Goal: Information Seeking & Learning: Learn about a topic

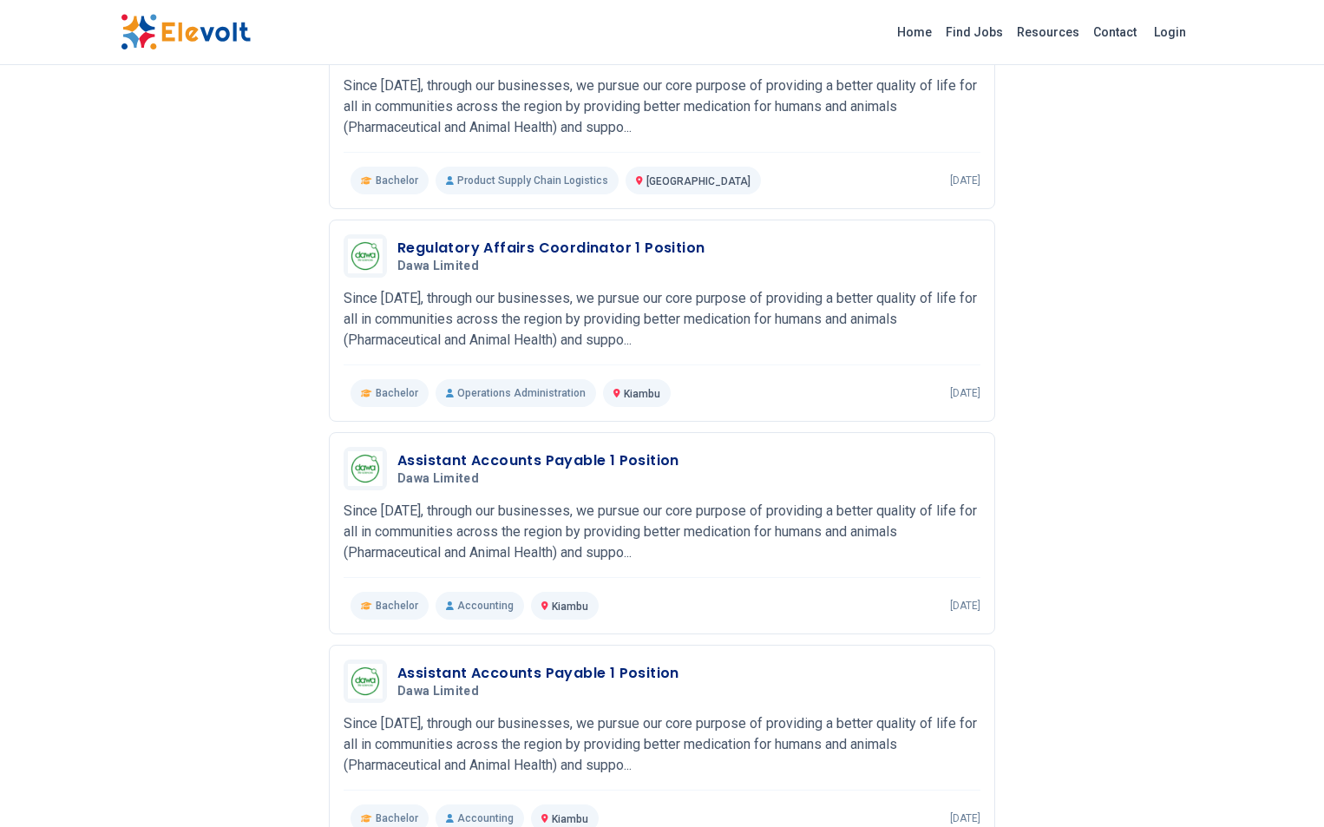
scroll to position [347, 0]
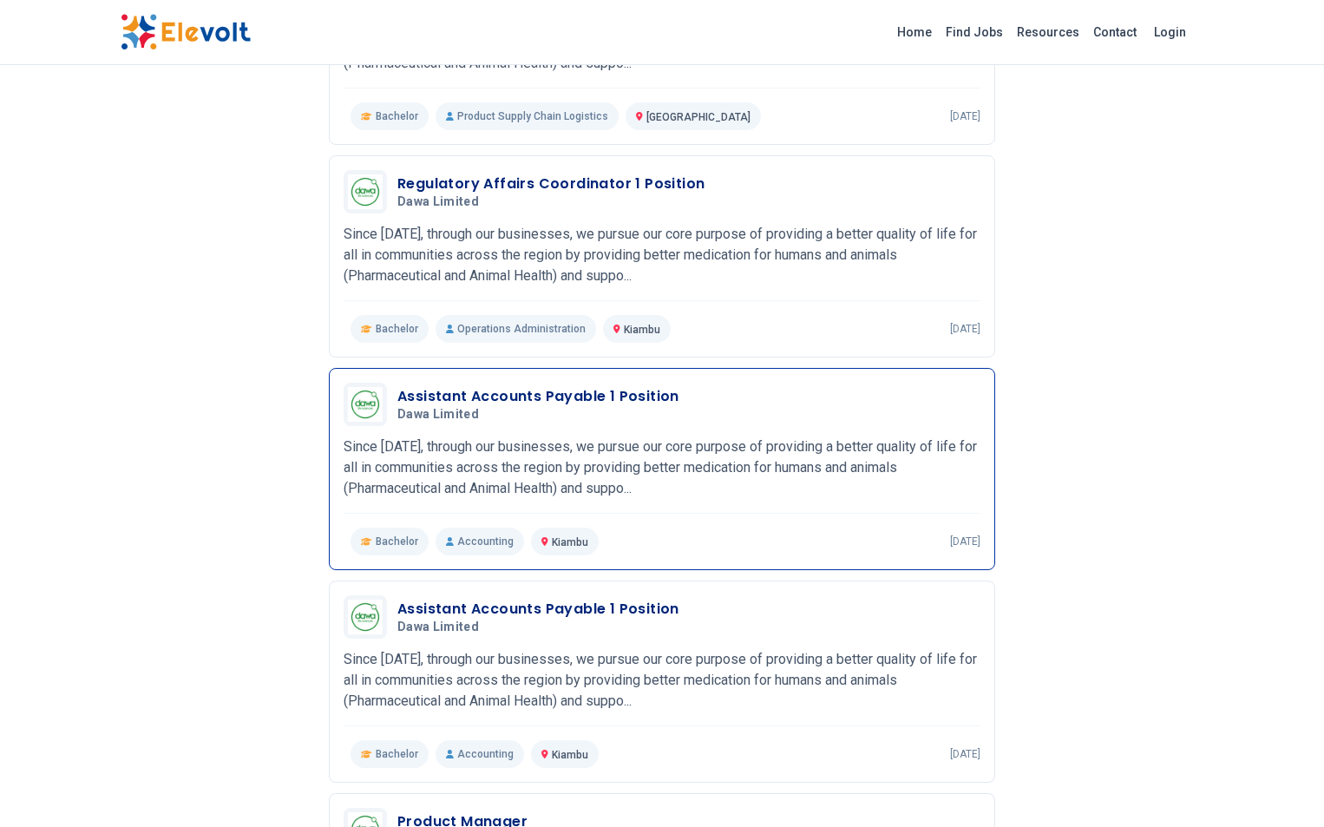
click at [465, 387] on h3 "Assistant Accounts Payable 1 Position" at bounding box center [538, 396] width 282 height 21
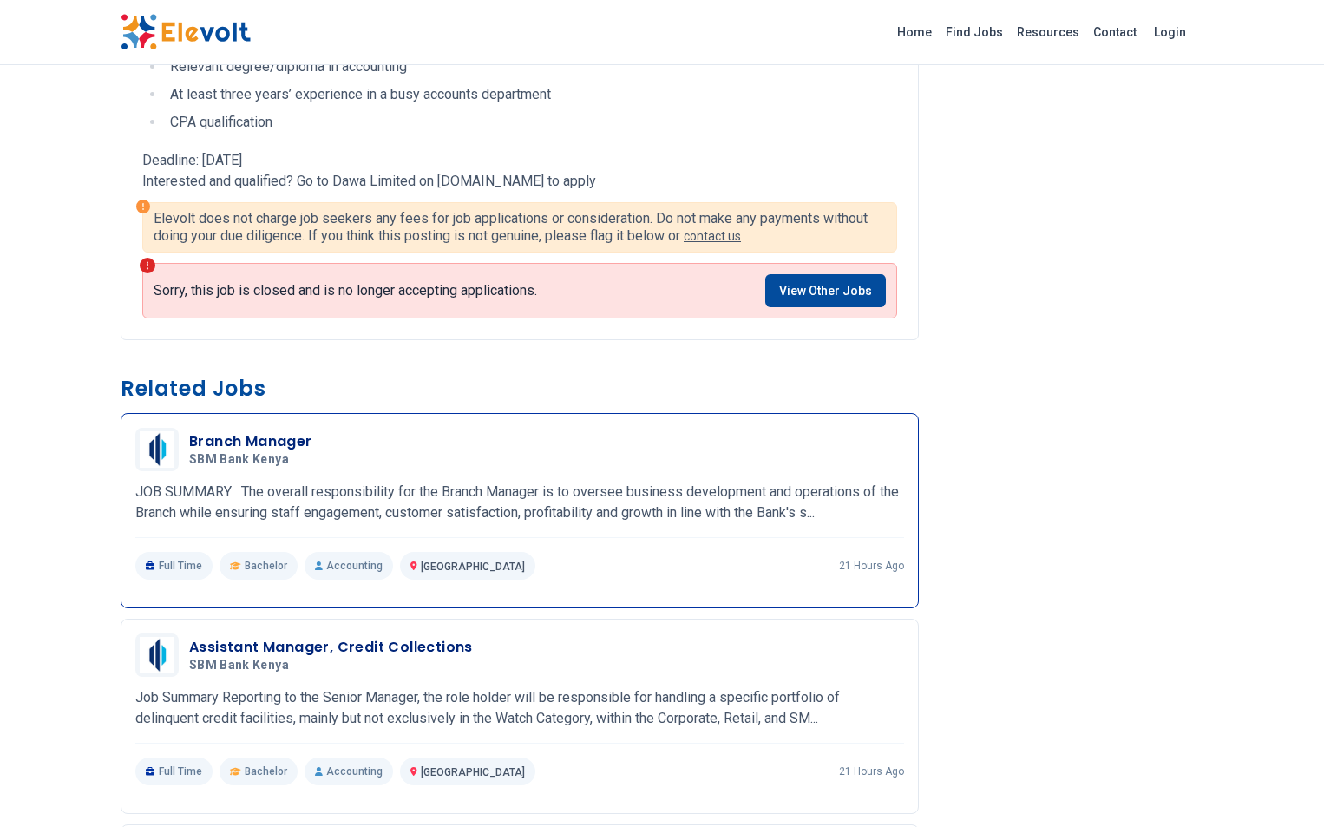
scroll to position [694, 0]
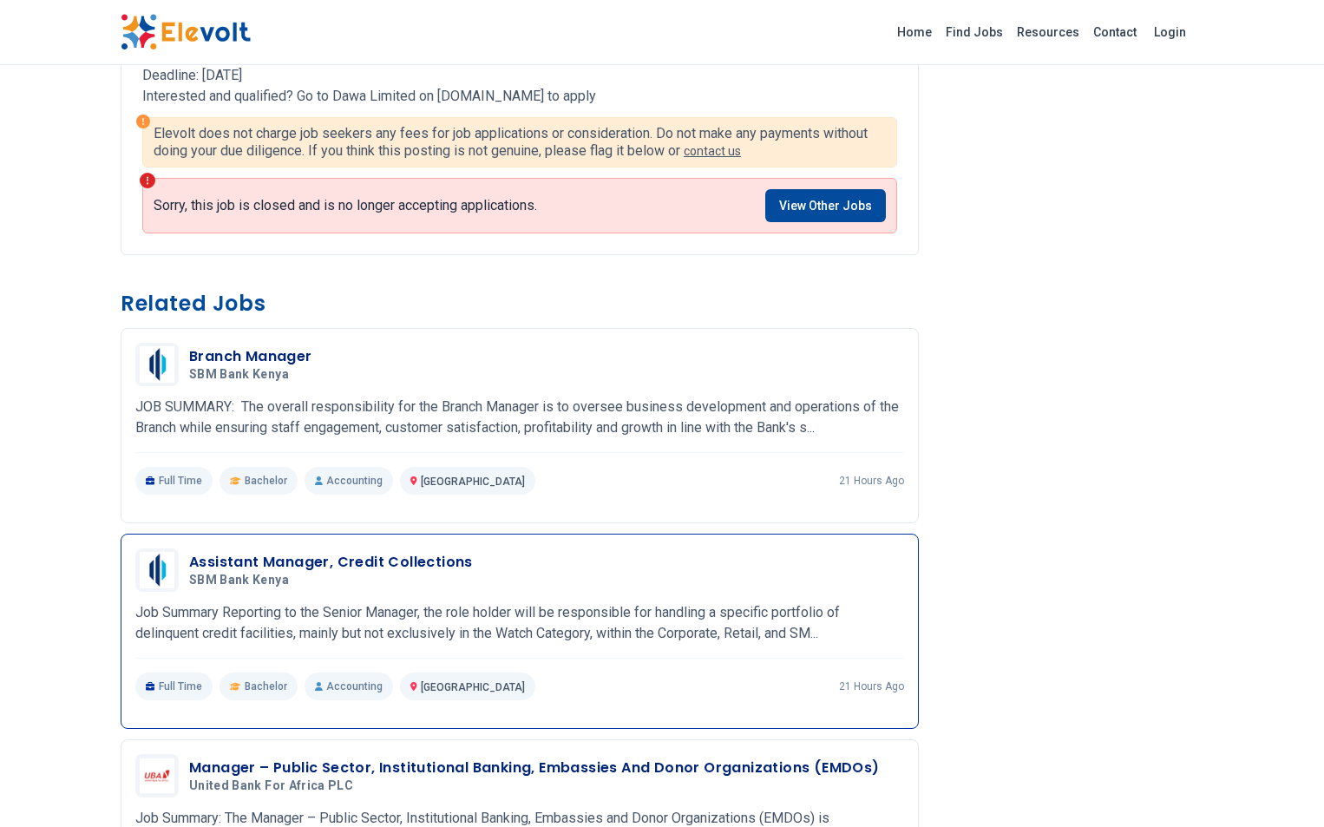
click at [307, 557] on h3 "Assistant Manager, Credit Collections" at bounding box center [331, 562] width 284 height 21
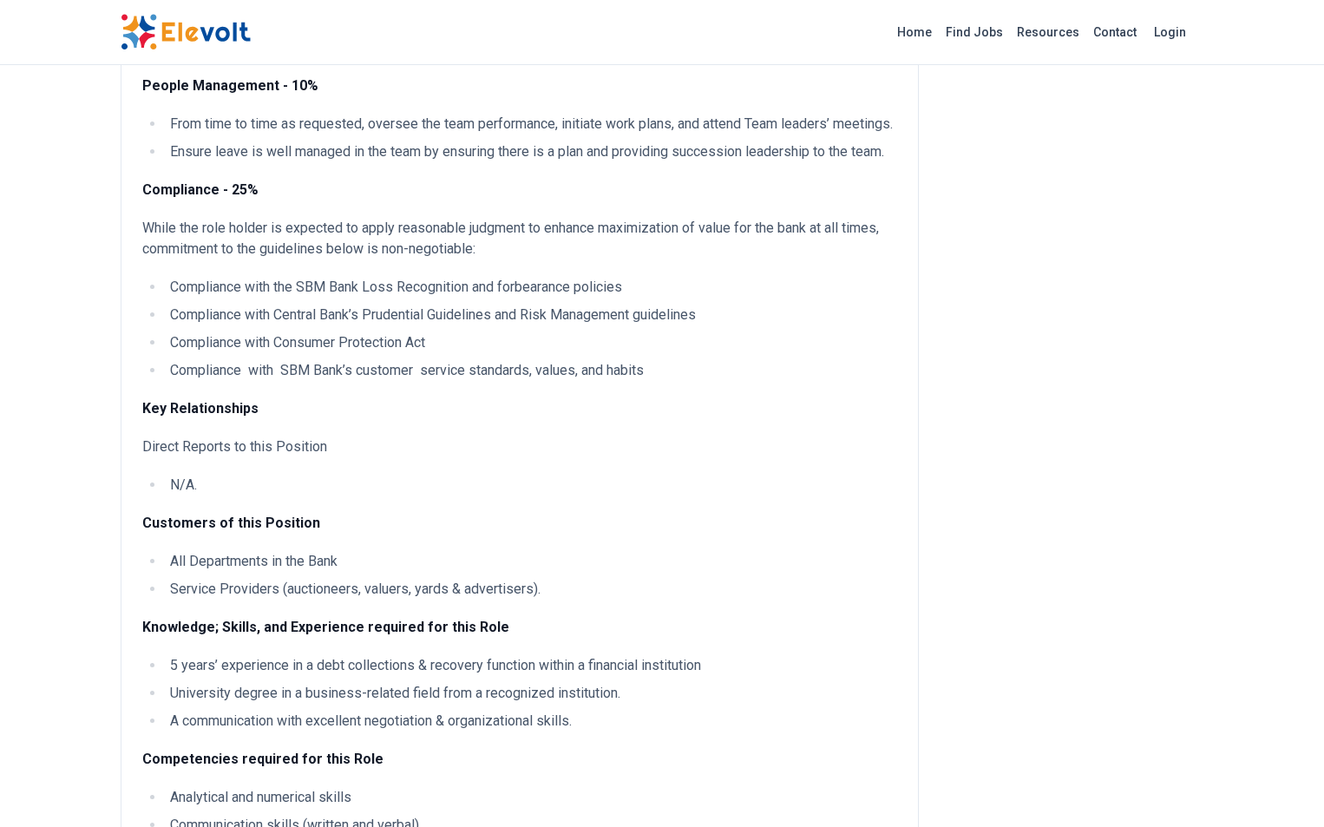
scroll to position [954, 0]
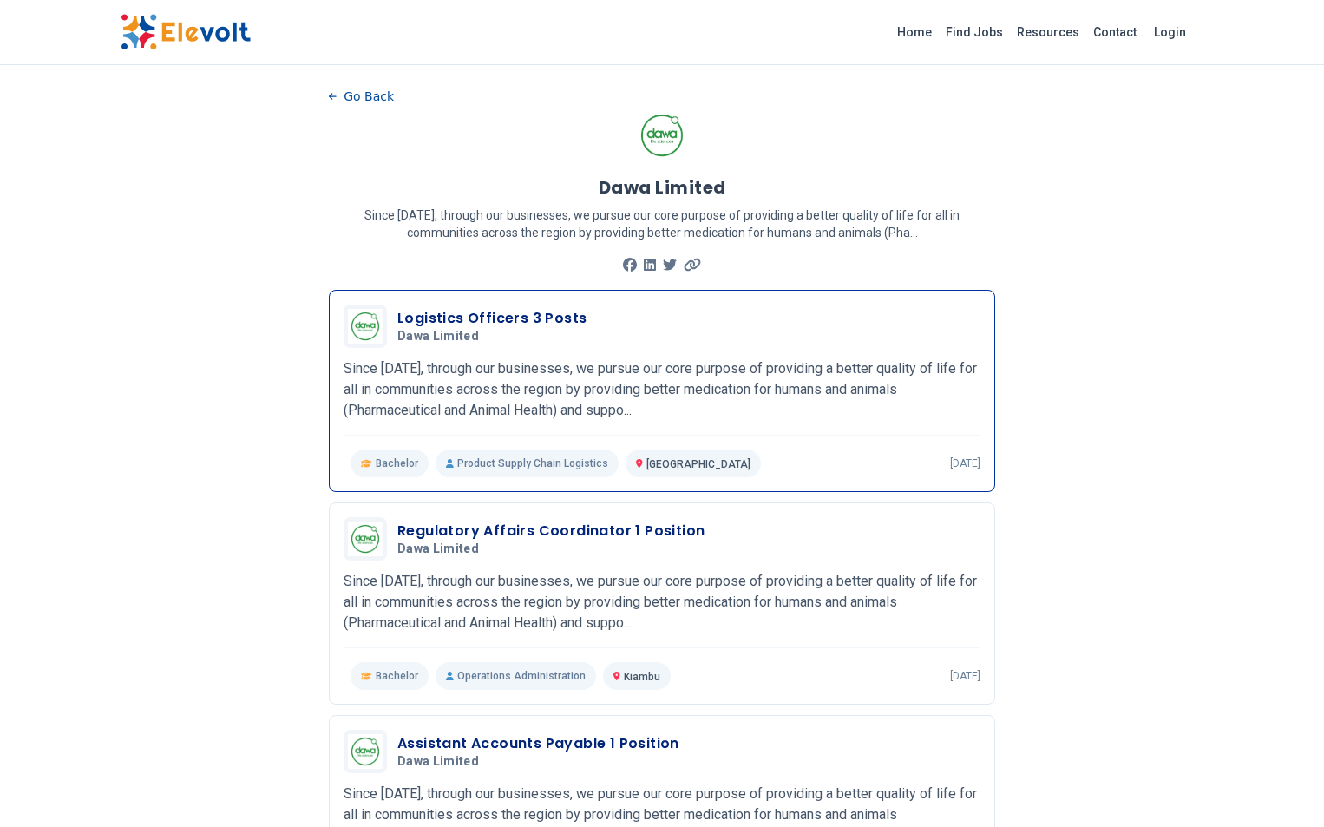
click at [397, 328] on h3 "Logistics Officers 3 Posts" at bounding box center [491, 318] width 189 height 21
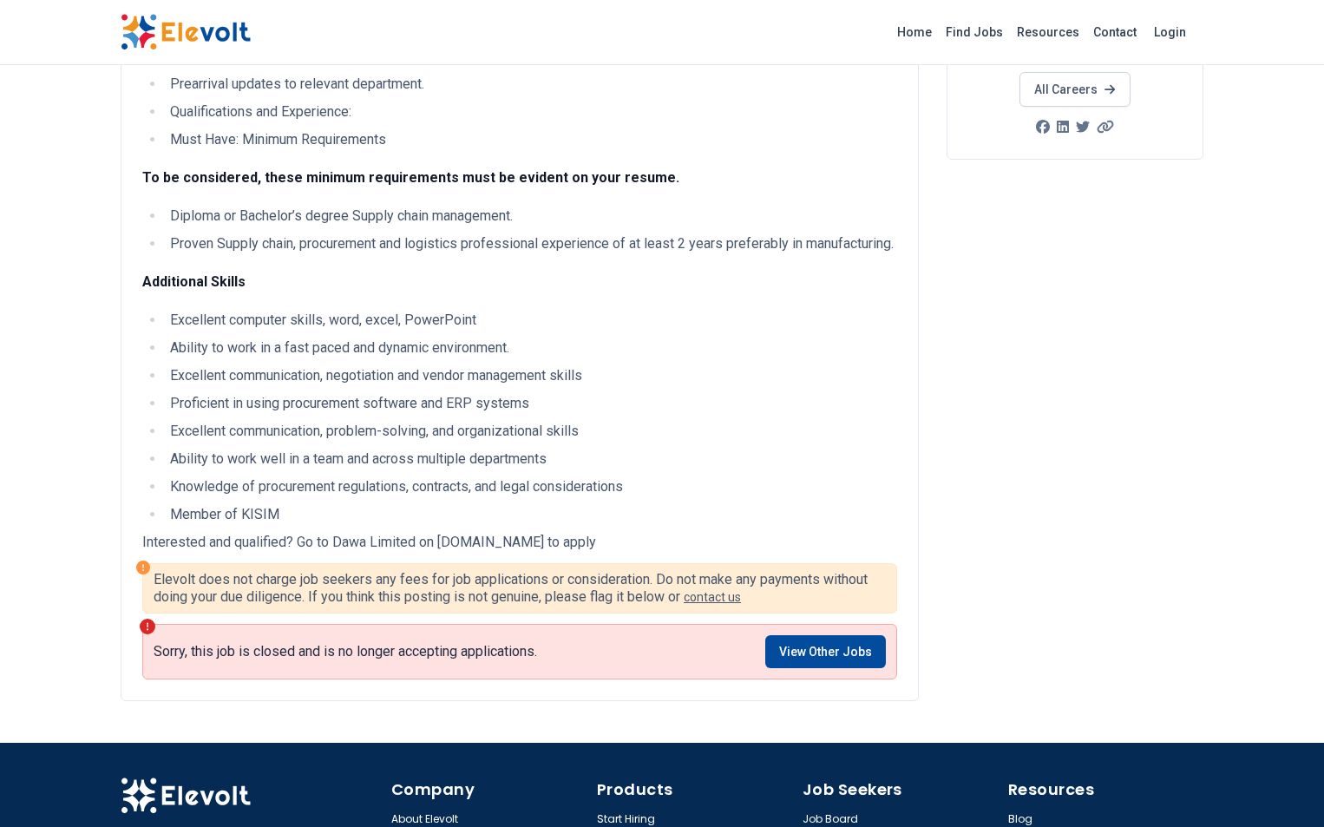
scroll to position [347, 0]
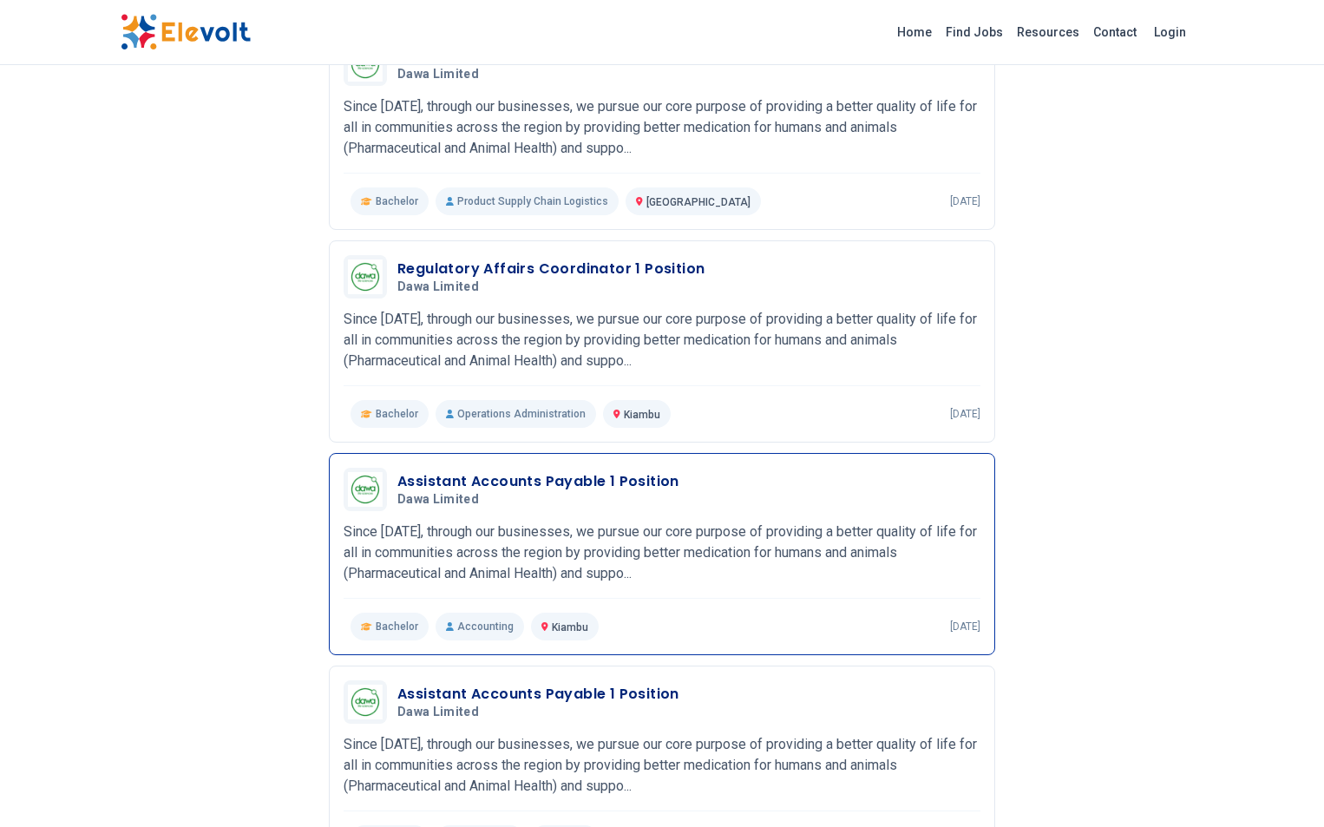
scroll to position [260, 0]
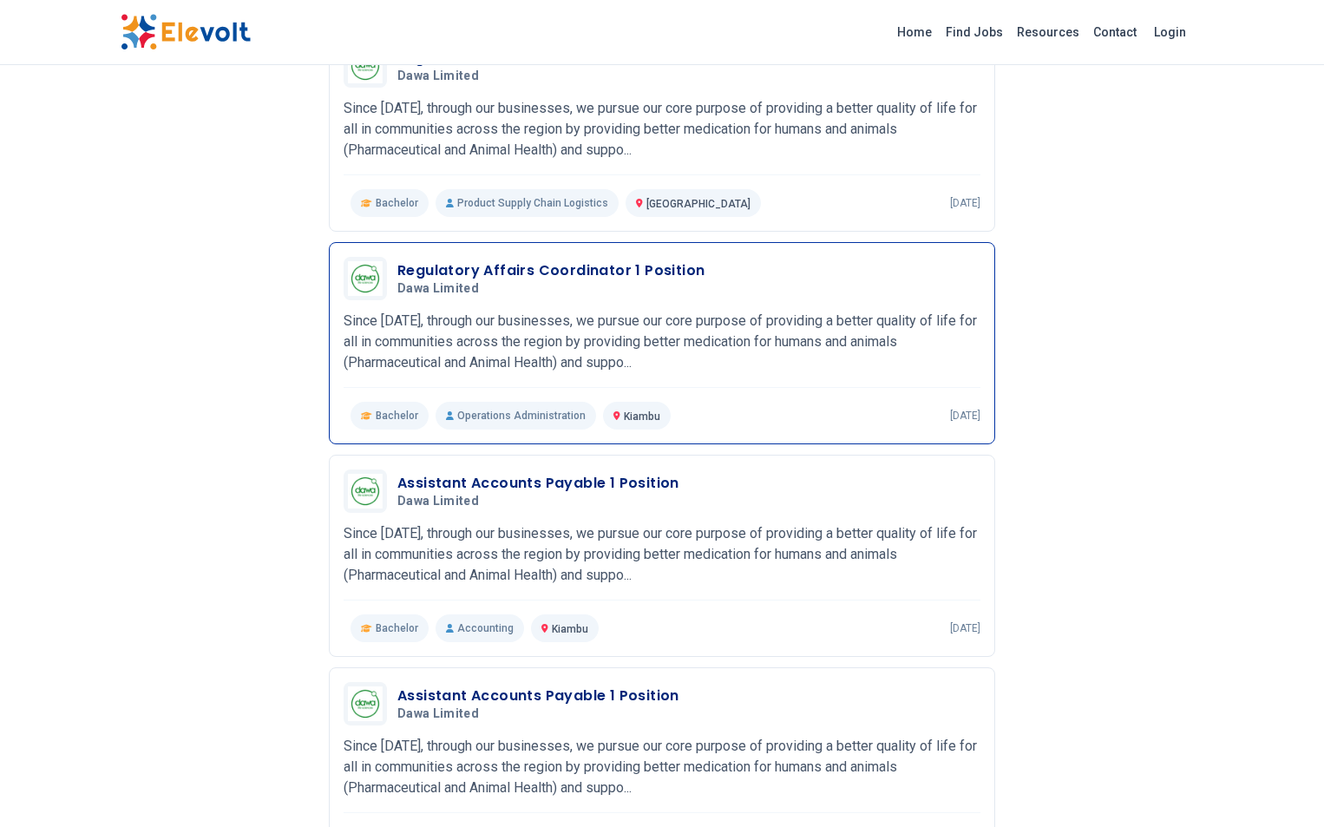
click at [514, 269] on h3 "Regulatory Affairs Coordinator 1 Position" at bounding box center [550, 270] width 307 height 21
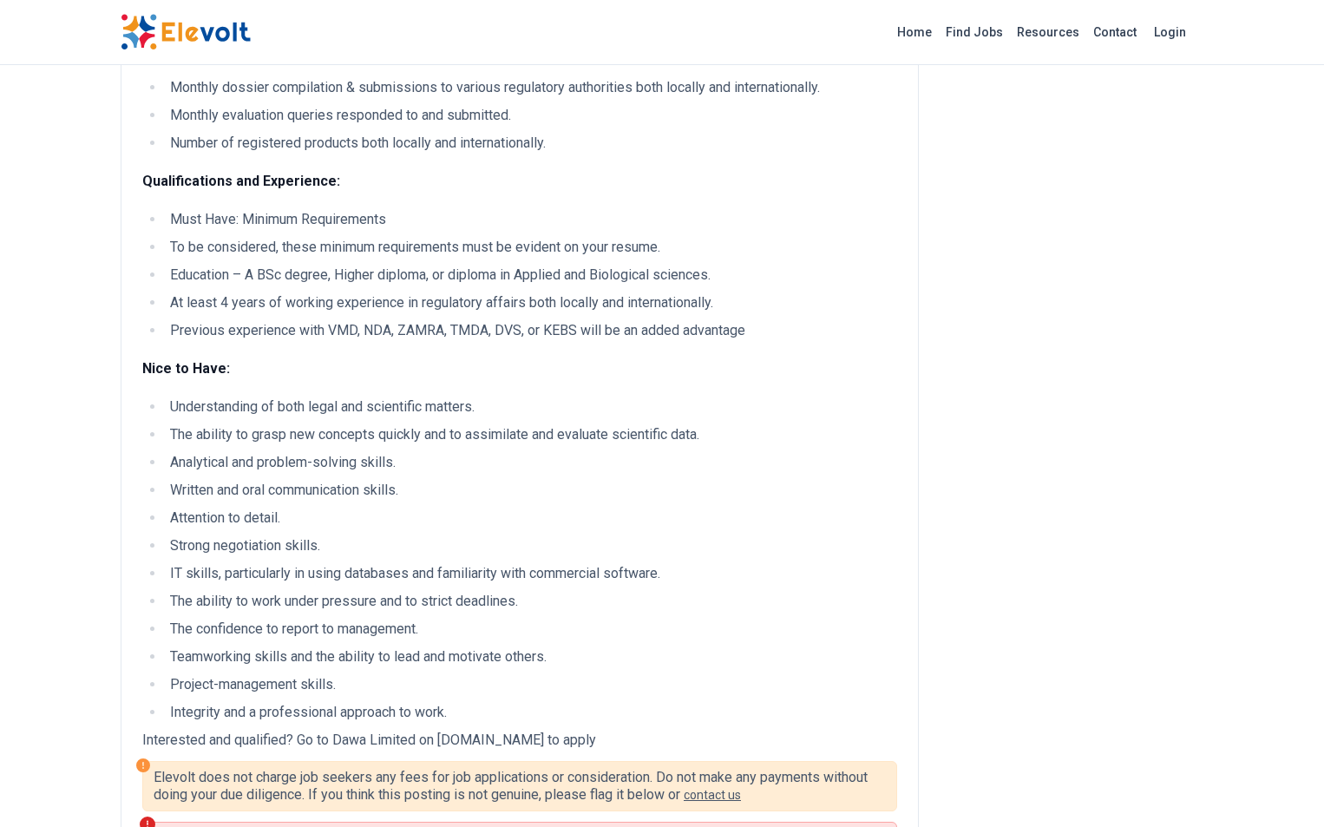
scroll to position [694, 0]
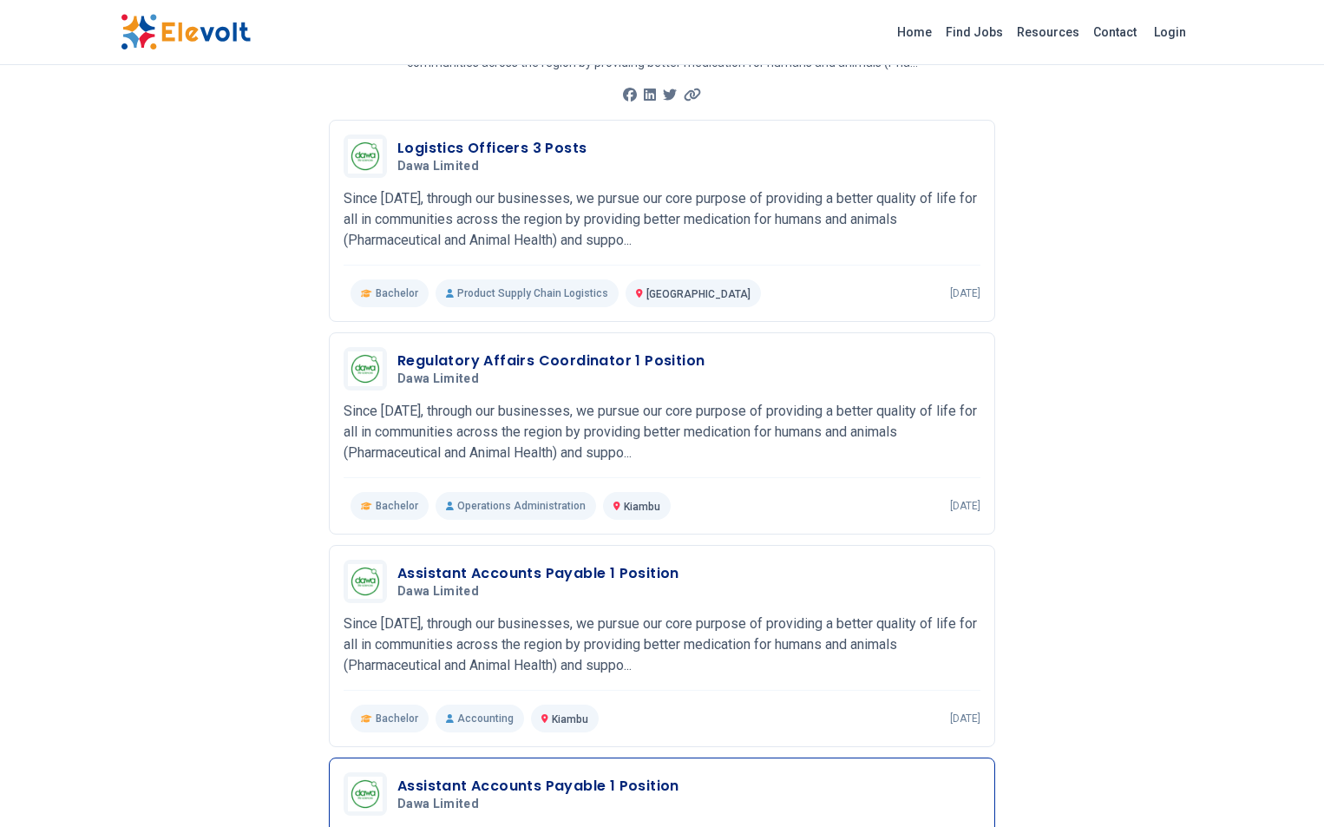
scroll to position [173, 0]
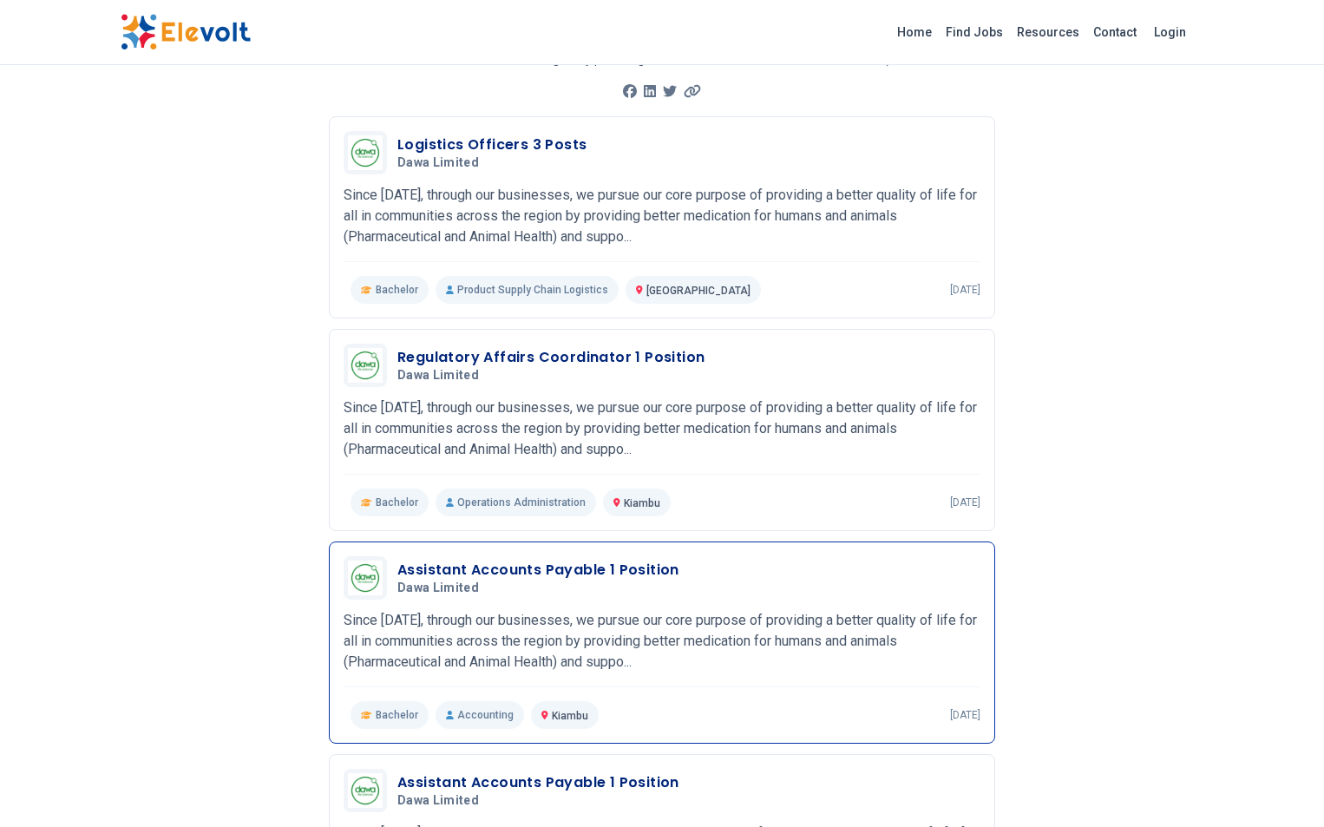
click at [516, 560] on h3 "Assistant Accounts Payable 1 Position" at bounding box center [538, 570] width 282 height 21
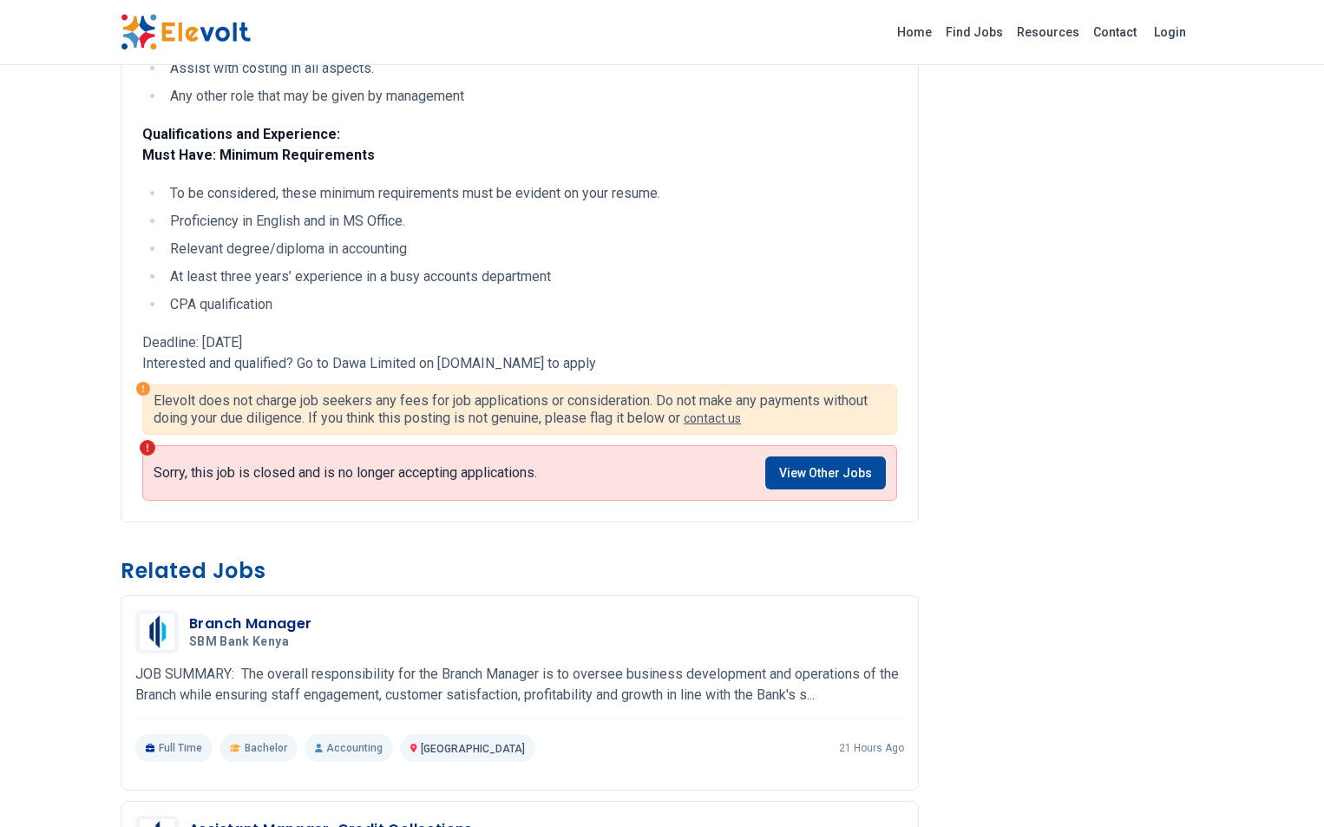
scroll to position [520, 0]
